Goal: Transaction & Acquisition: Download file/media

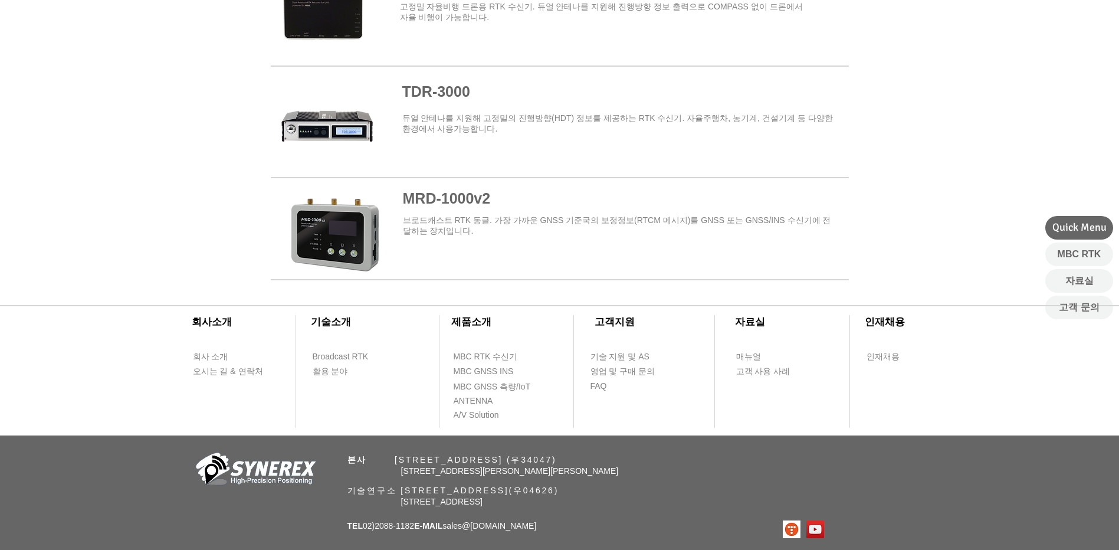
scroll to position [1416, 0]
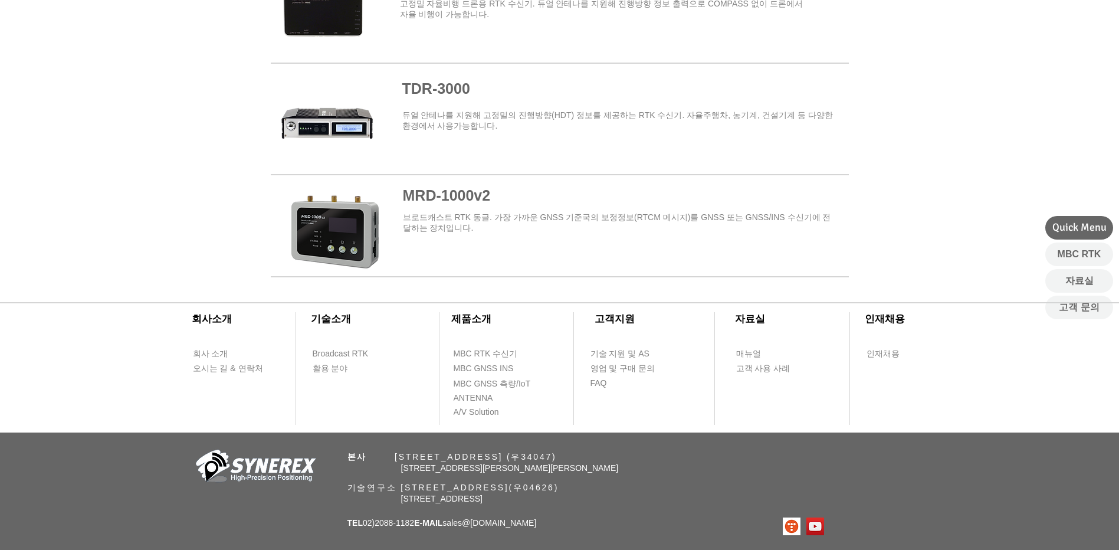
click at [435, 195] on span at bounding box center [560, 229] width 578 height 94
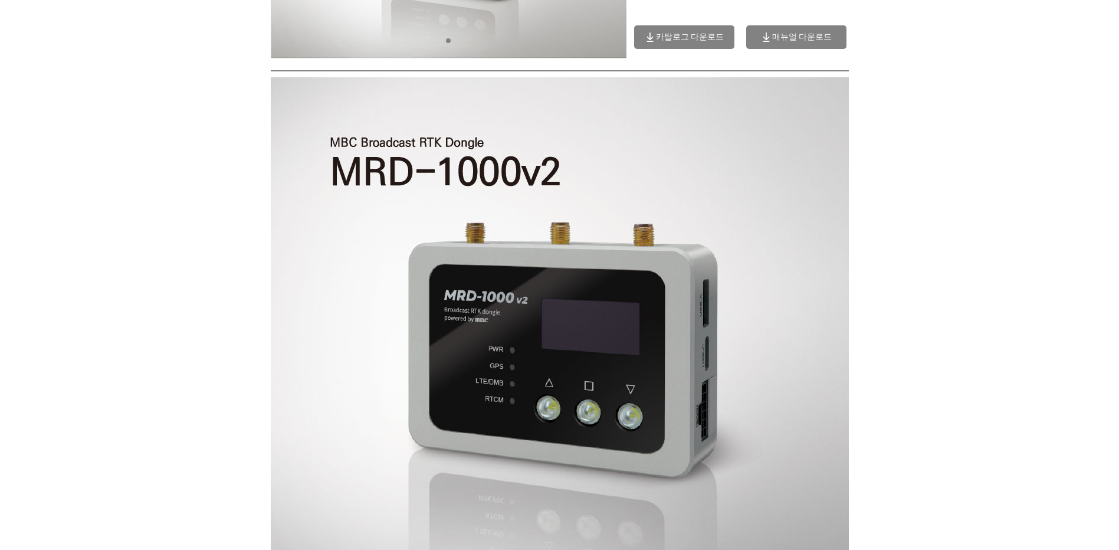
scroll to position [59, 0]
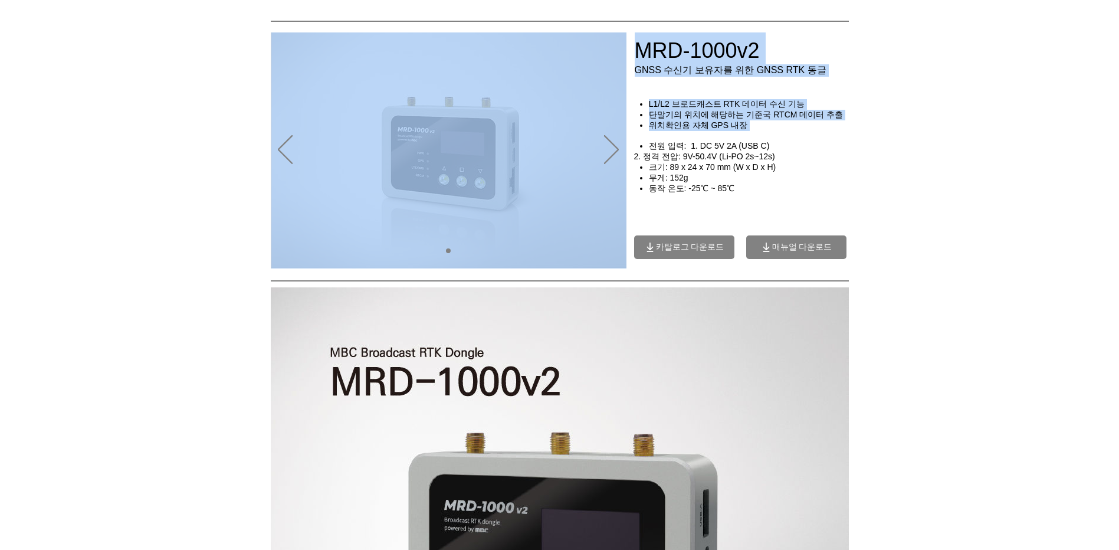
drag, startPoint x: 648, startPoint y: 106, endPoint x: 688, endPoint y: 135, distance: 50.3
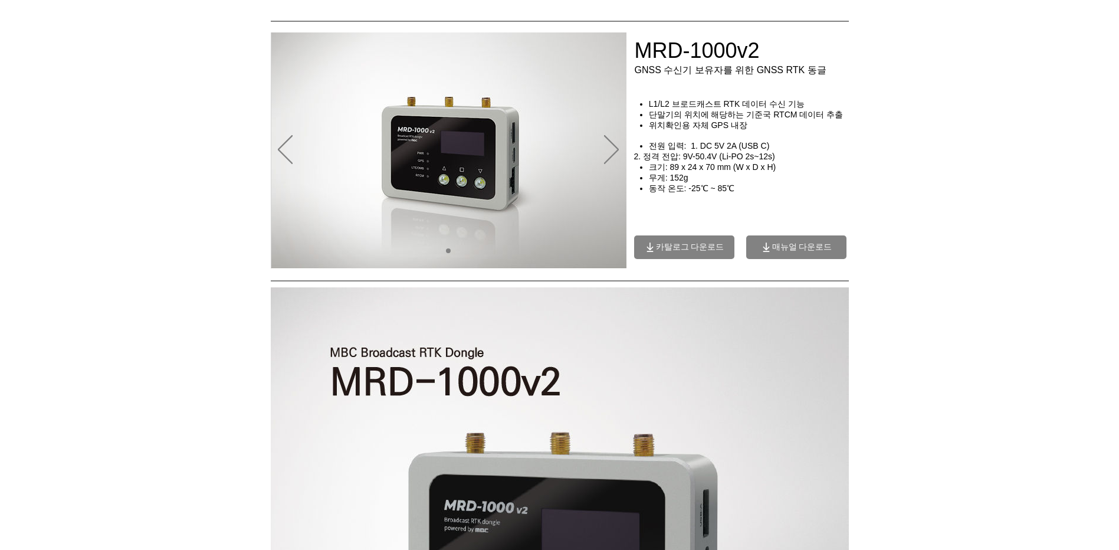
drag, startPoint x: 688, startPoint y: 135, endPoint x: 720, endPoint y: 158, distance: 39.0
click at [717, 150] on span "전원 입력: 1. DC 5V 2A (USB C)" at bounding box center [709, 145] width 121 height 9
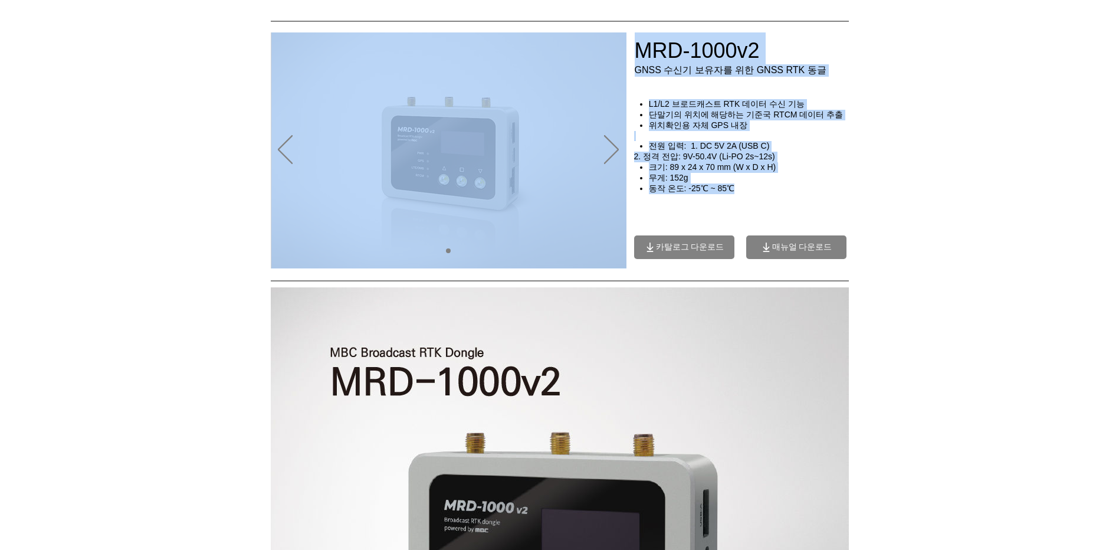
drag, startPoint x: 749, startPoint y: 195, endPoint x: 702, endPoint y: 107, distance: 100.3
drag, startPoint x: 702, startPoint y: 107, endPoint x: 685, endPoint y: 117, distance: 19.3
click at [704, 126] on span "위치확인용 자체 GPS 내장" at bounding box center [698, 124] width 99 height 9
drag, startPoint x: 647, startPoint y: 106, endPoint x: 681, endPoint y: 148, distance: 54.1
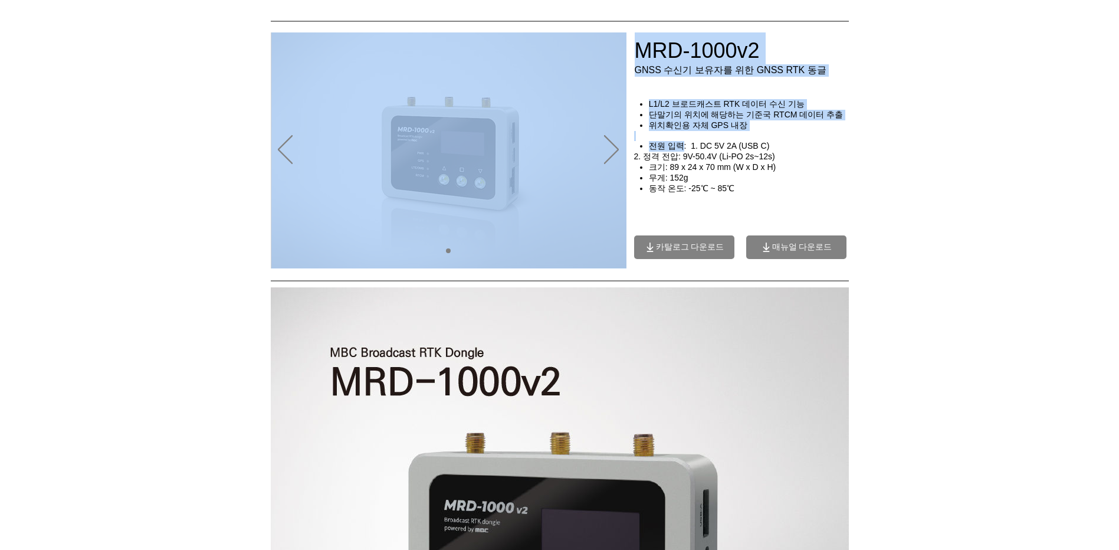
drag, startPoint x: 681, startPoint y: 148, endPoint x: 752, endPoint y: 200, distance: 88.3
click at [752, 200] on div at bounding box center [752, 296] width 236 height 236
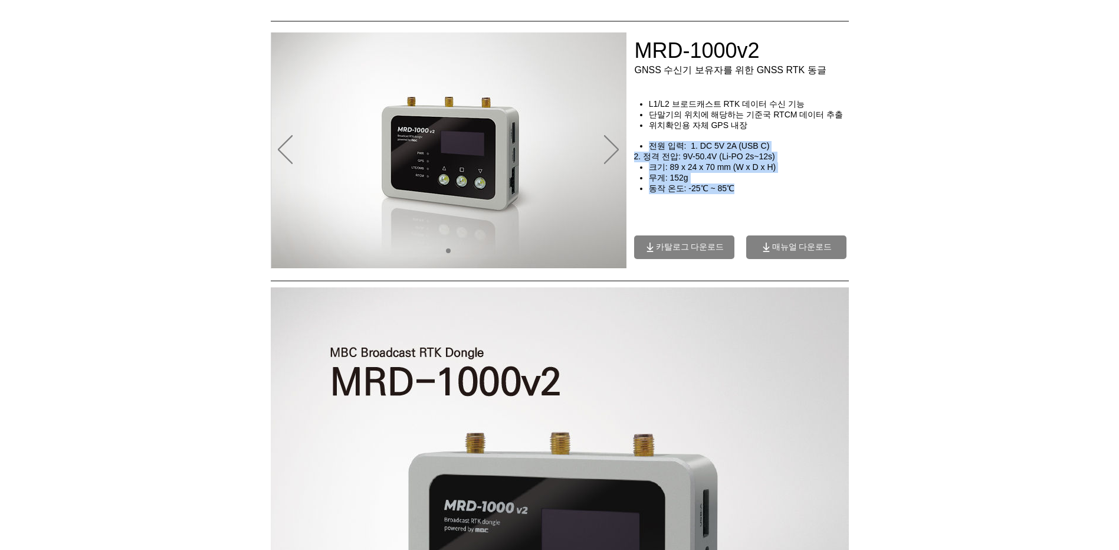
drag, startPoint x: 737, startPoint y: 193, endPoint x: 649, endPoint y: 150, distance: 97.3
click at [649, 150] on div "L1/L2 브로드캐스트 RTK 데이터 수신 기능 단말기의 위치에 해당하는 기준국 RTCM 데이터 추출 위치확인용 자체 GPS 내장 ​ 전원 입…" at bounding box center [746, 146] width 224 height 95
copy div "전원 입력: 1. DC 5V 2A (USB C) 2. 정격 전압: 9V-50.4V (Li-PO 2s~12s) 크기: 89 x 24 x 70 m…"
click at [750, 126] on h4 "위치확인용 자체 GPS 내장" at bounding box center [753, 125] width 209 height 11
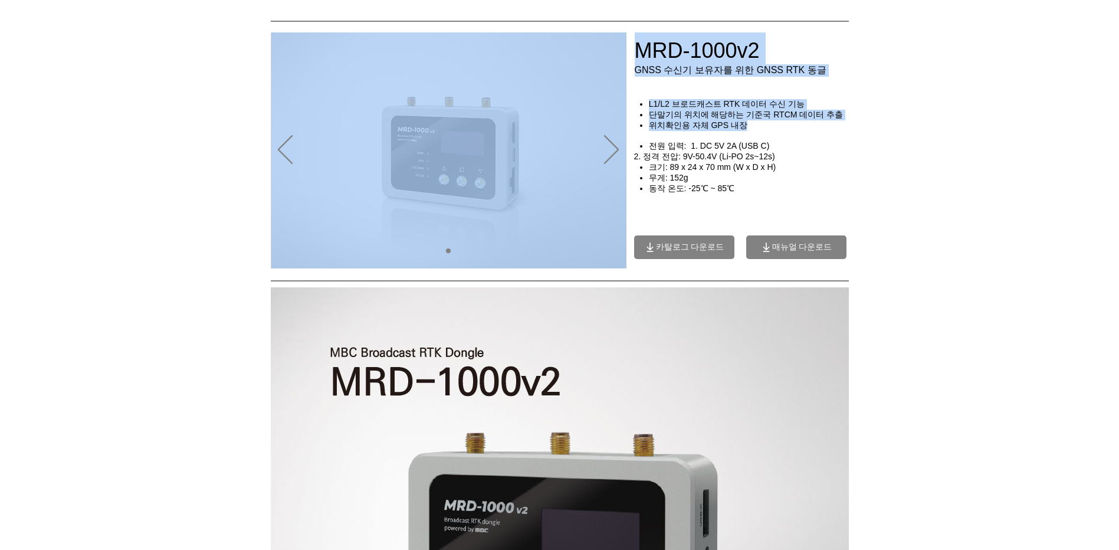
drag, startPoint x: 744, startPoint y: 130, endPoint x: 652, endPoint y: 110, distance: 94.9
copy div "#comp-kyq9tmhv svg [data-color="1"] {fill: #000000;} 매뉴얼 영상 매뉴얼 MBC GNSS RTK MB…"
click at [781, 90] on div at bounding box center [559, 28] width 1119 height 175
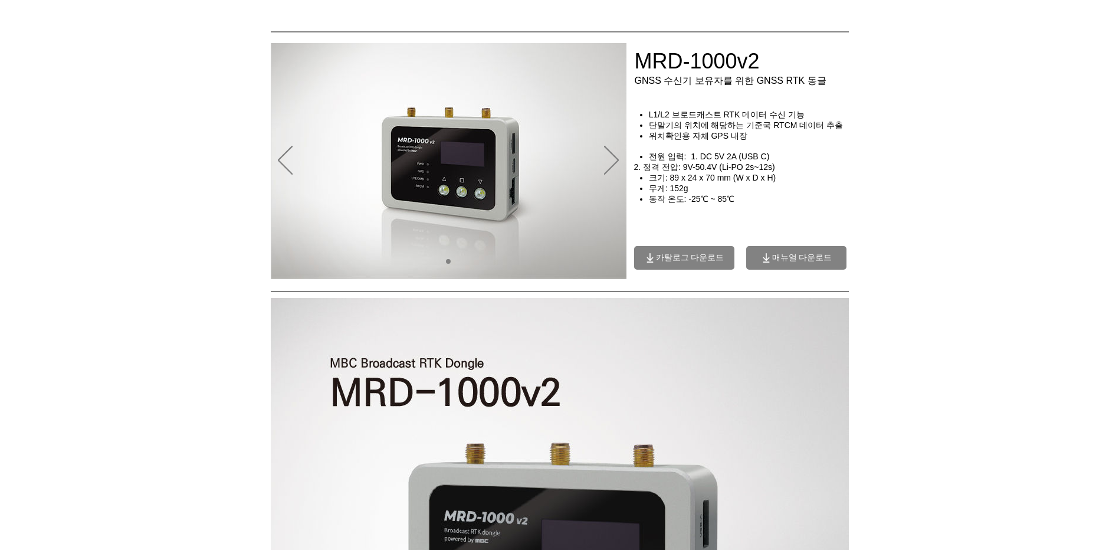
scroll to position [0, 0]
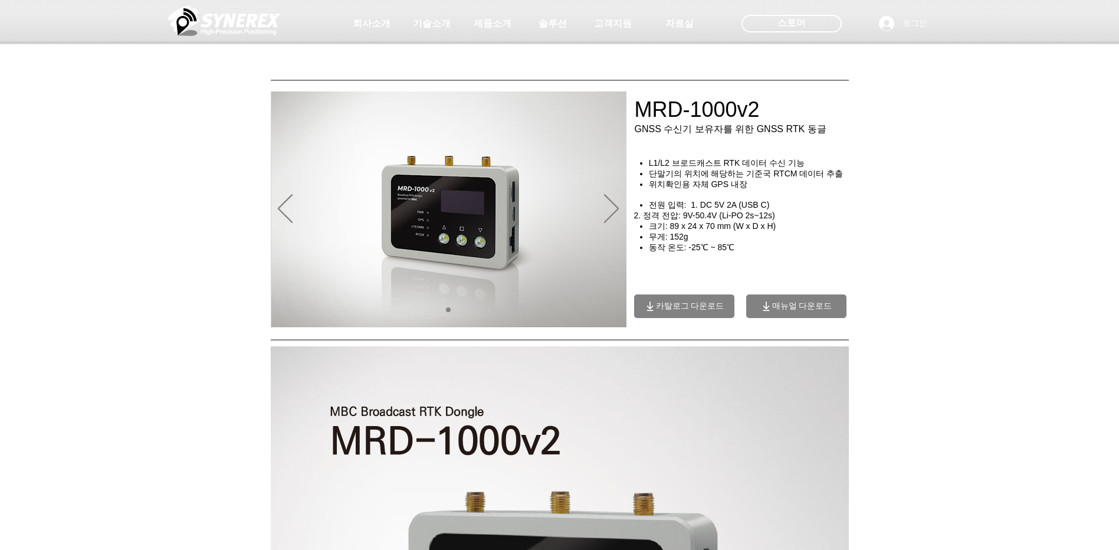
click at [716, 317] on span "카탈로그 다운로드" at bounding box center [684, 306] width 100 height 24
click at [802, 311] on span "매뉴얼 다운로드" at bounding box center [802, 306] width 60 height 11
